Goal: Task Accomplishment & Management: Complete application form

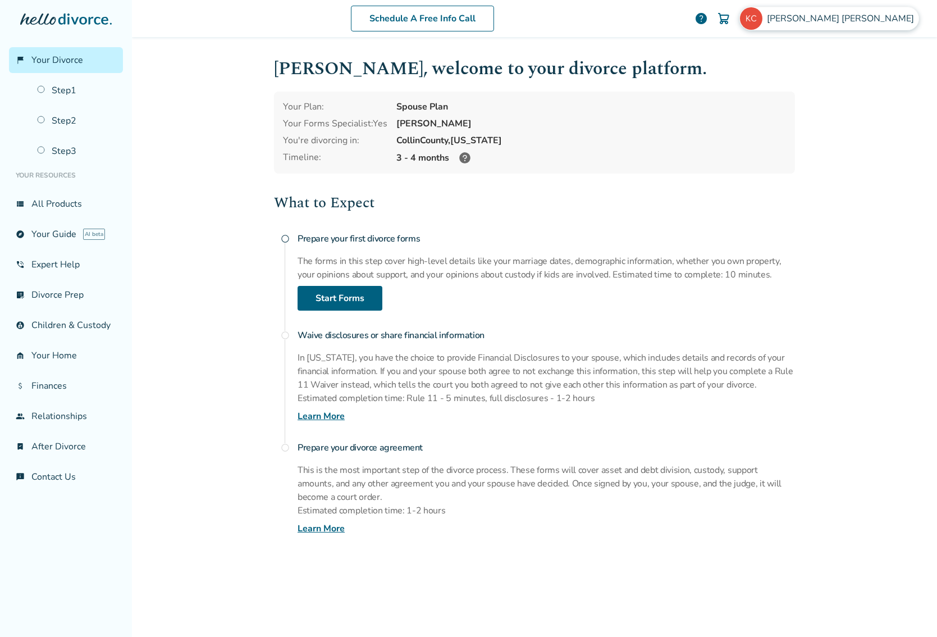
click at [875, 21] on span "[PERSON_NAME]" at bounding box center [843, 18] width 152 height 12
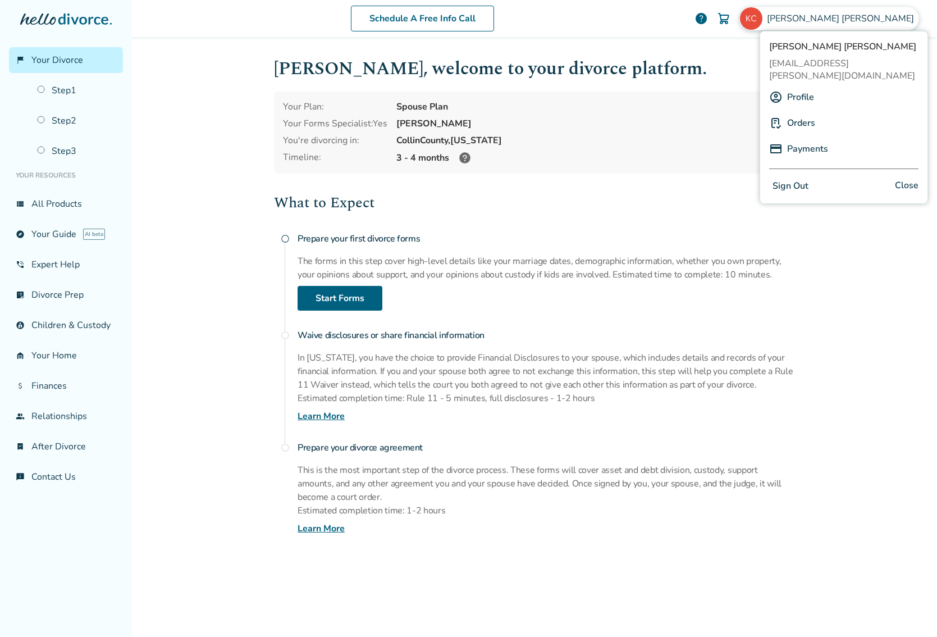
click at [805, 87] on link "Profile" at bounding box center [800, 97] width 27 height 21
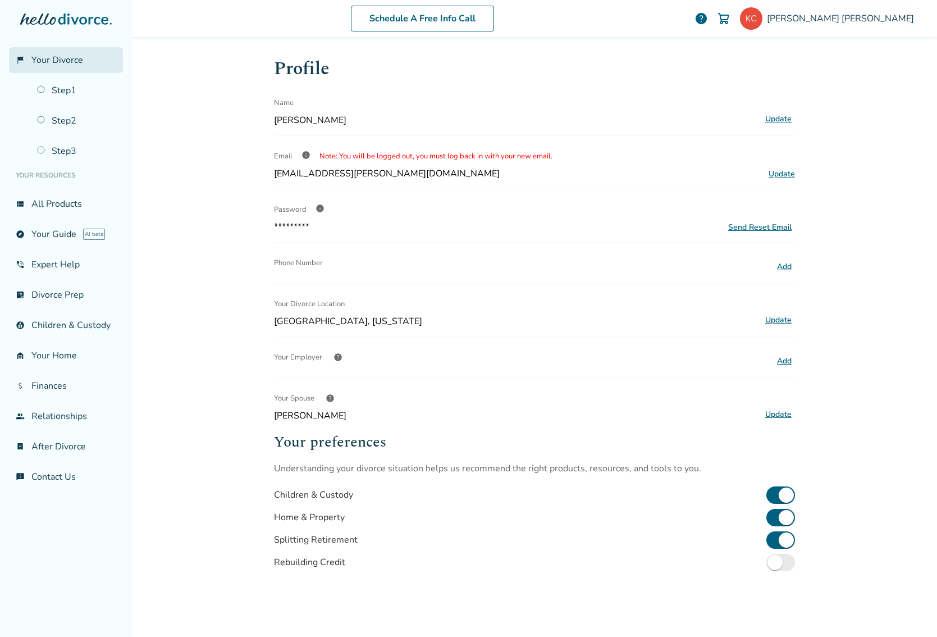
click at [74, 53] on link "flag_2 Your Divorce" at bounding box center [66, 60] width 114 height 26
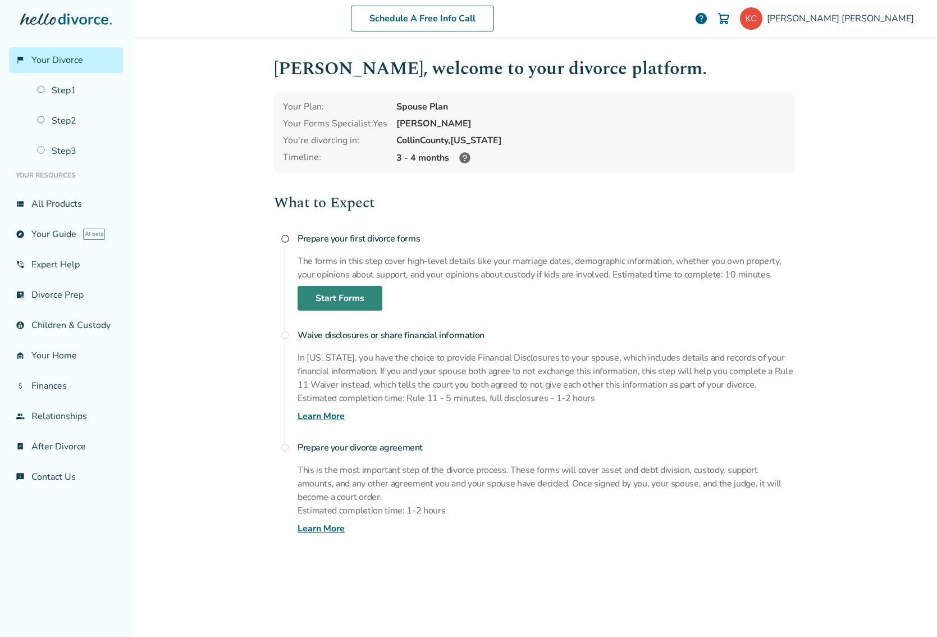
click at [321, 298] on link "Start Forms" at bounding box center [340, 298] width 85 height 25
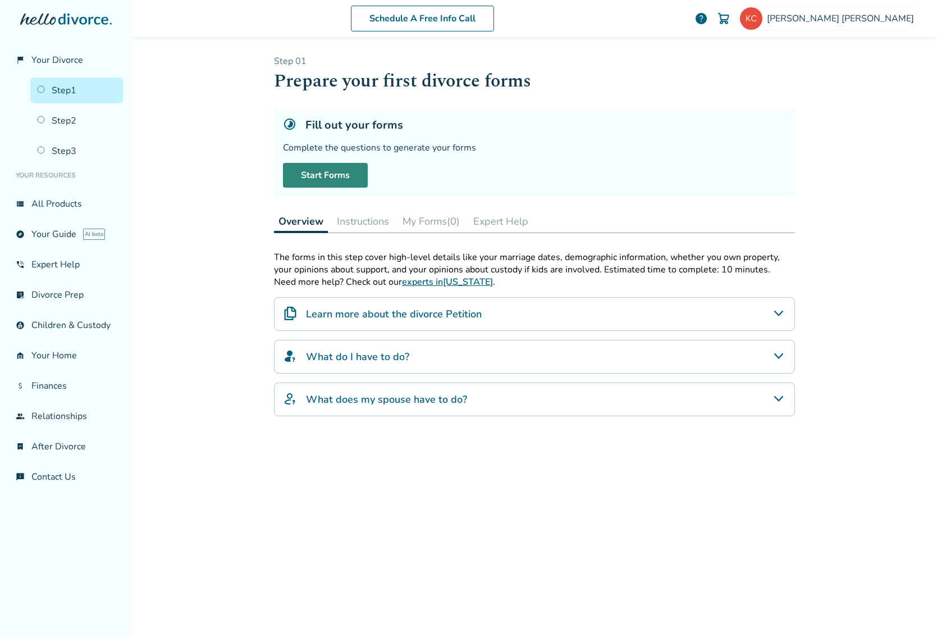
click at [338, 175] on link "Start Forms" at bounding box center [325, 175] width 85 height 25
